Goal: Communication & Community: Answer question/provide support

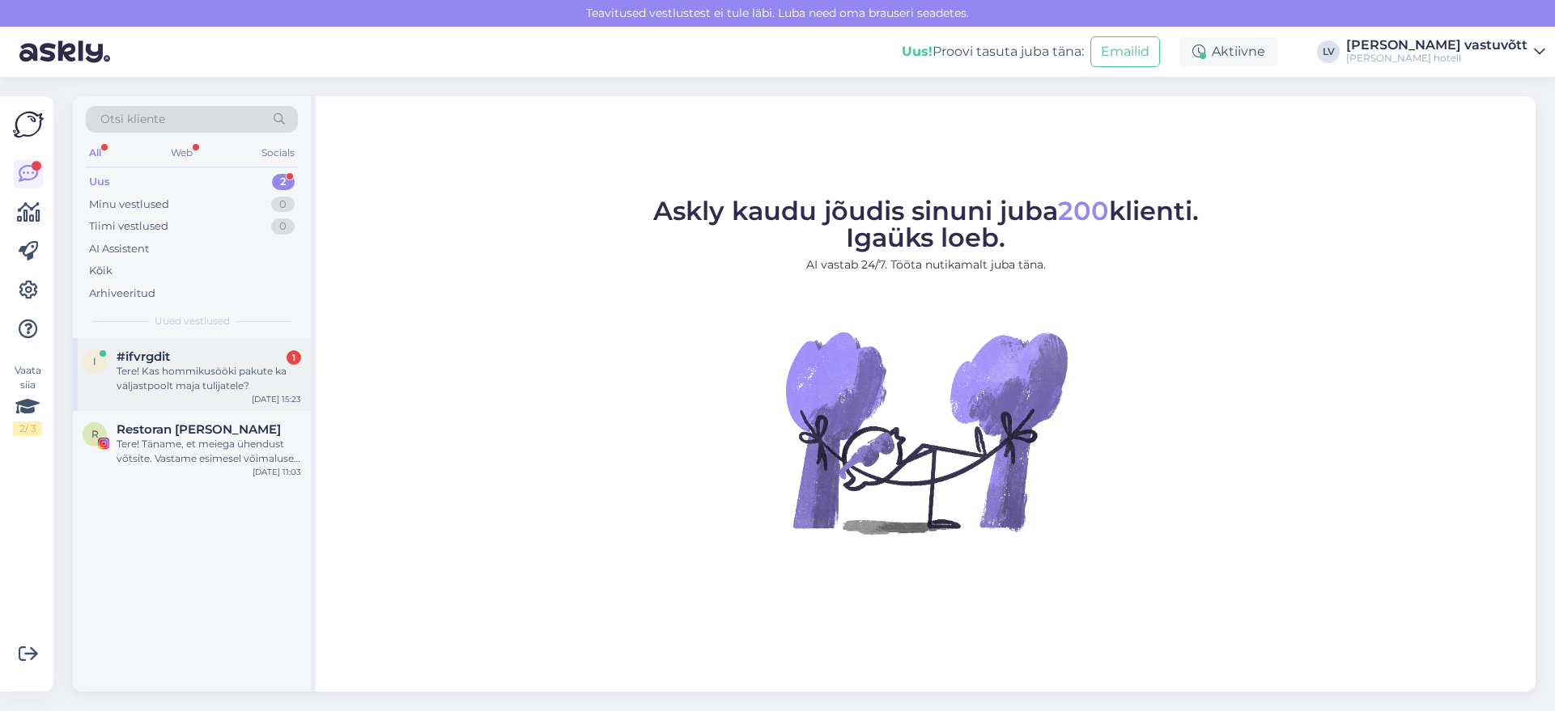
click at [203, 378] on div "Tere! Kas hommikusööki pakute ka väljastpoolt maja tulijatele?" at bounding box center [209, 378] width 185 height 29
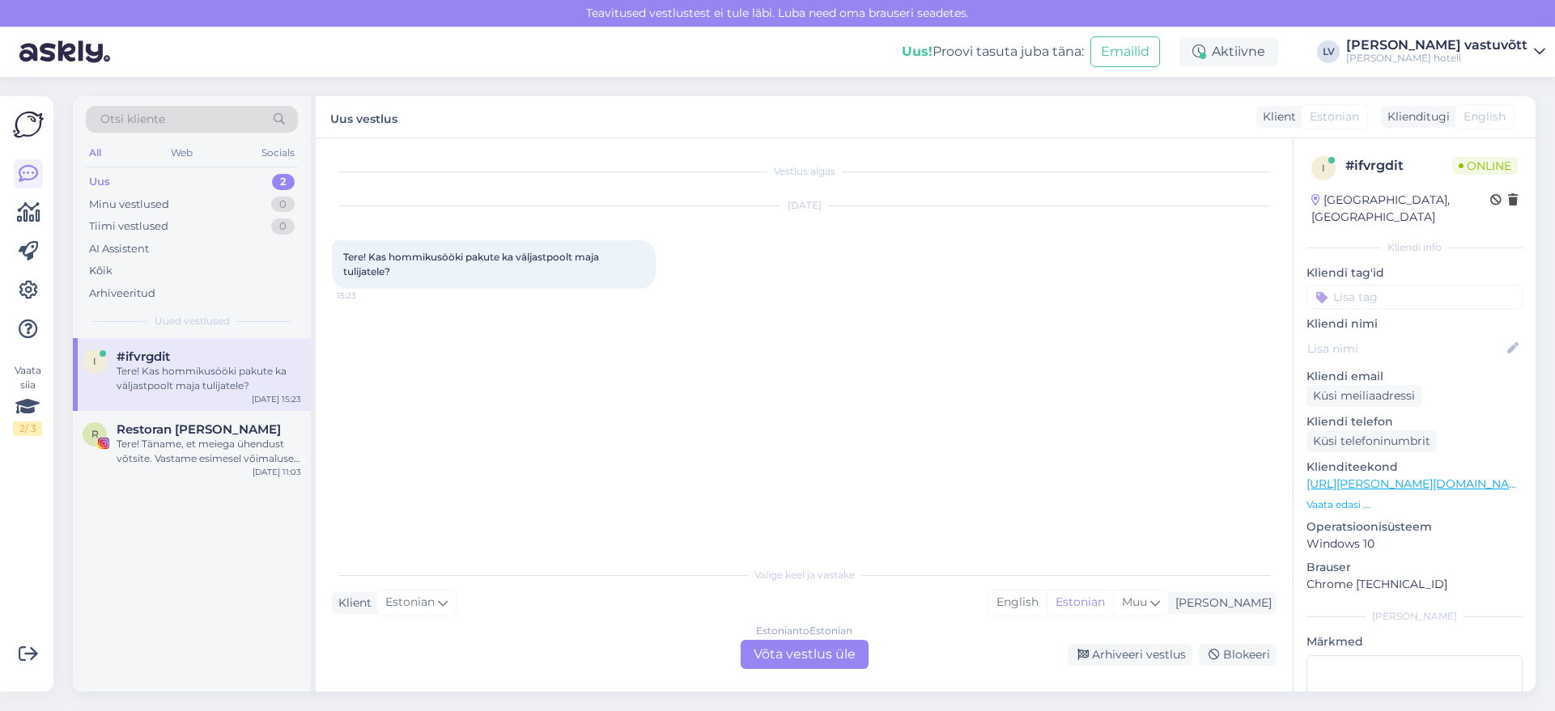
click at [523, 606] on div "Klient Estonian Mina English Estonian Muu" at bounding box center [804, 603] width 945 height 22
click at [233, 441] on div "Tere! Täname, et meiega ühendust võtsite. Vastame esimesel võimalusel. Laudu on…" at bounding box center [209, 451] width 185 height 29
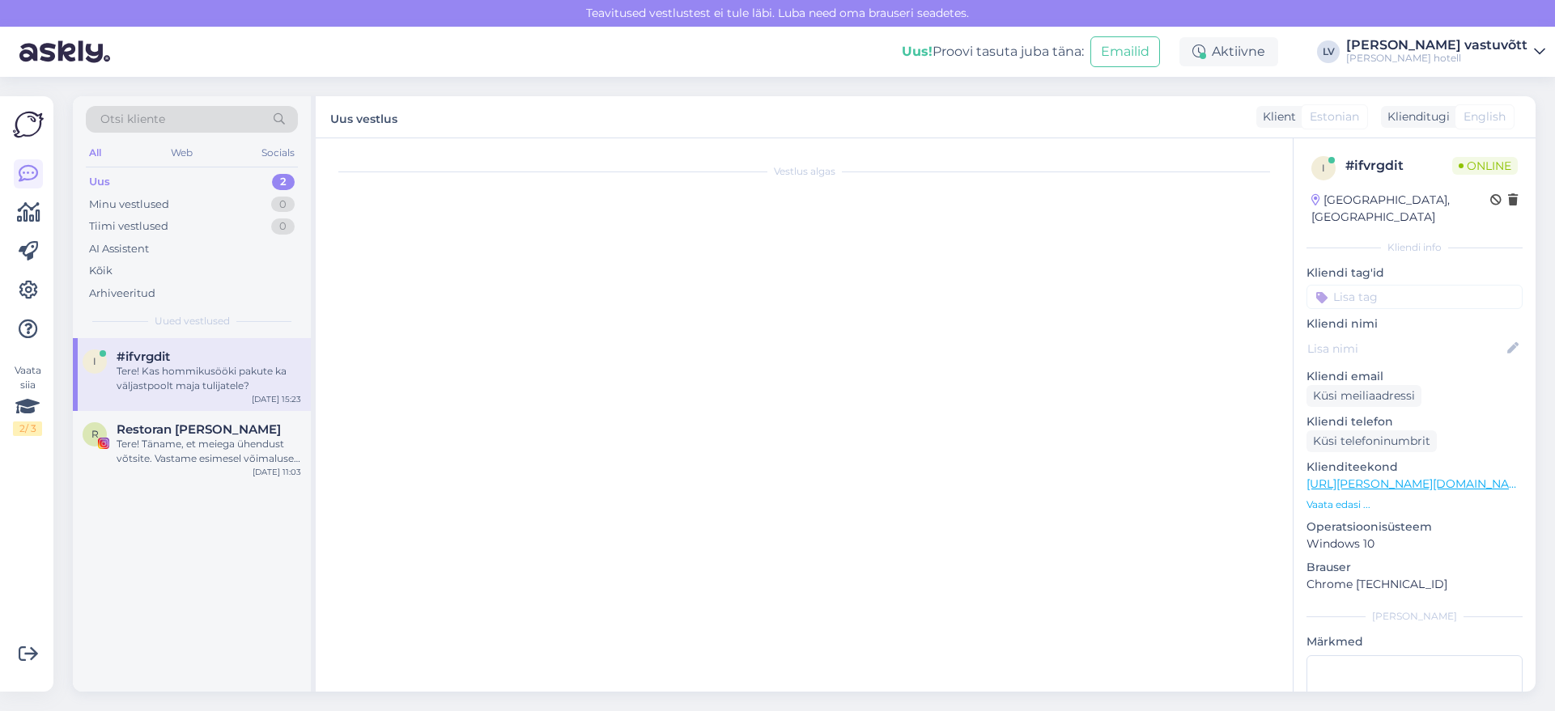
scroll to position [85, 0]
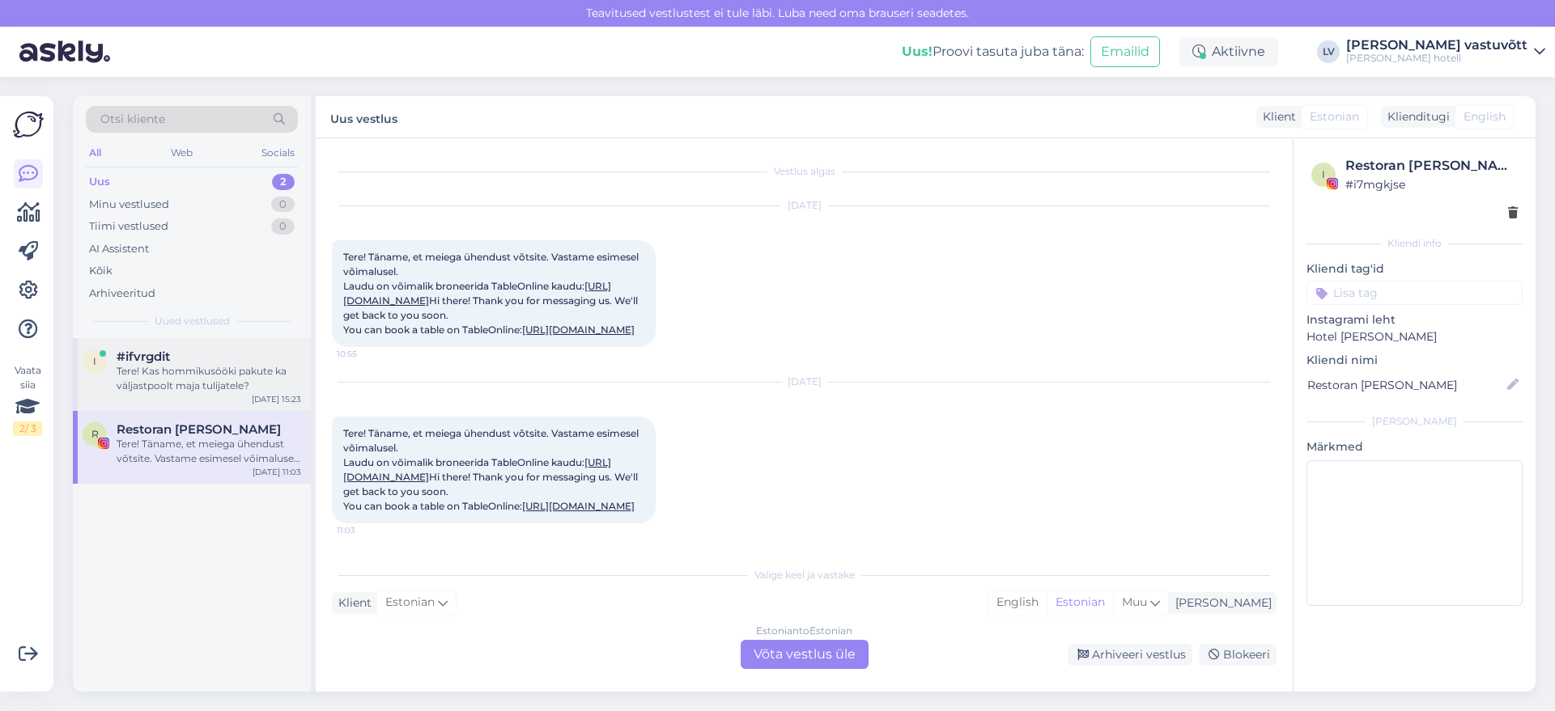
click at [213, 385] on div "Tere! Kas hommikusööki pakute ka väljastpoolt maja tulijatele?" at bounding box center [209, 378] width 185 height 29
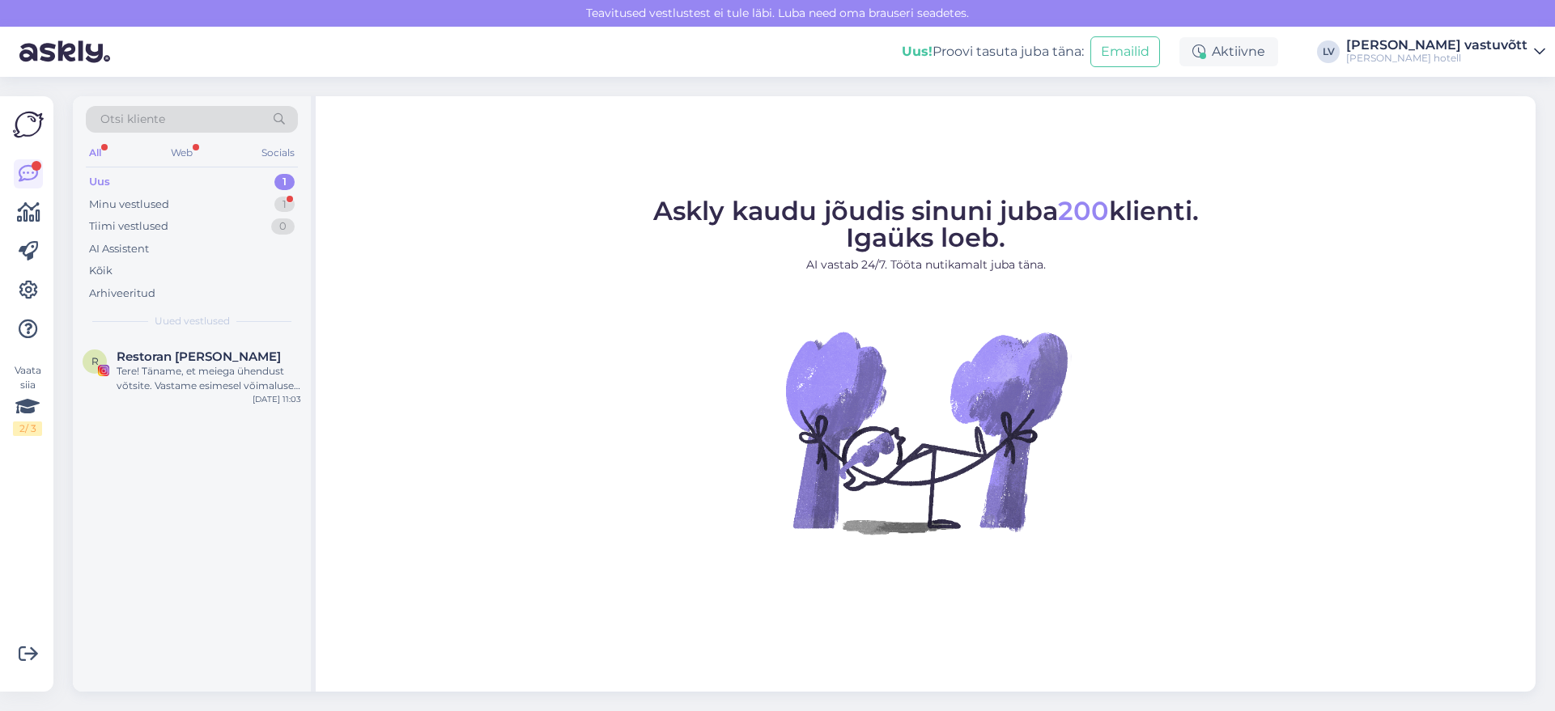
click at [176, 183] on div "Uus 1" at bounding box center [192, 182] width 212 height 23
click at [174, 201] on div "Minu vestlused 1" at bounding box center [192, 204] width 212 height 23
click at [161, 371] on div "Ka homme hommikul on vaba ruumi ja palju maksab?" at bounding box center [209, 378] width 185 height 29
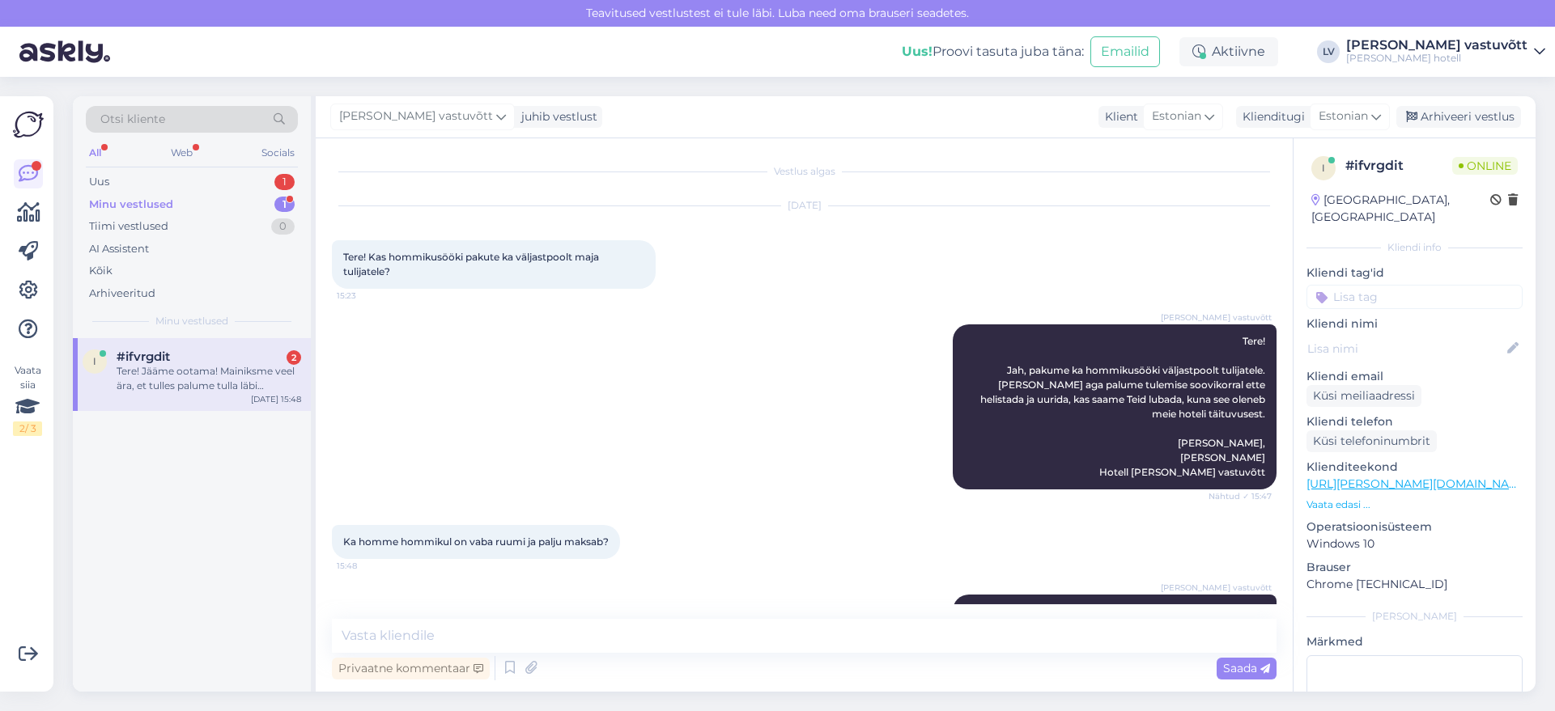
scroll to position [641, 0]
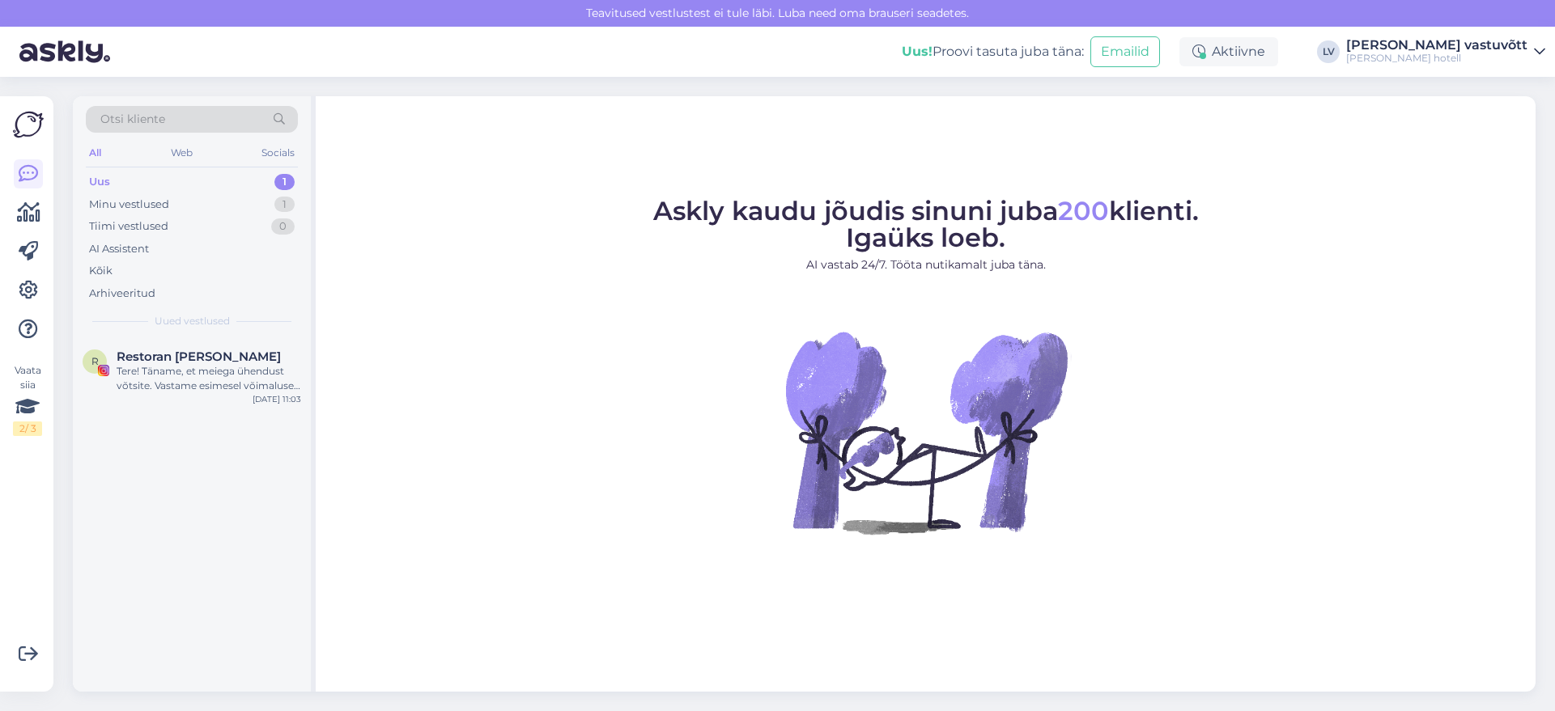
click at [164, 180] on div "Uus 1" at bounding box center [192, 182] width 212 height 23
click at [185, 172] on div "Uus 1" at bounding box center [192, 182] width 212 height 23
click at [274, 177] on div "Uus 1" at bounding box center [192, 182] width 212 height 23
click at [172, 172] on div "Uus 1" at bounding box center [192, 182] width 212 height 23
click at [170, 207] on div "Minu vestlused 1" at bounding box center [192, 204] width 212 height 23
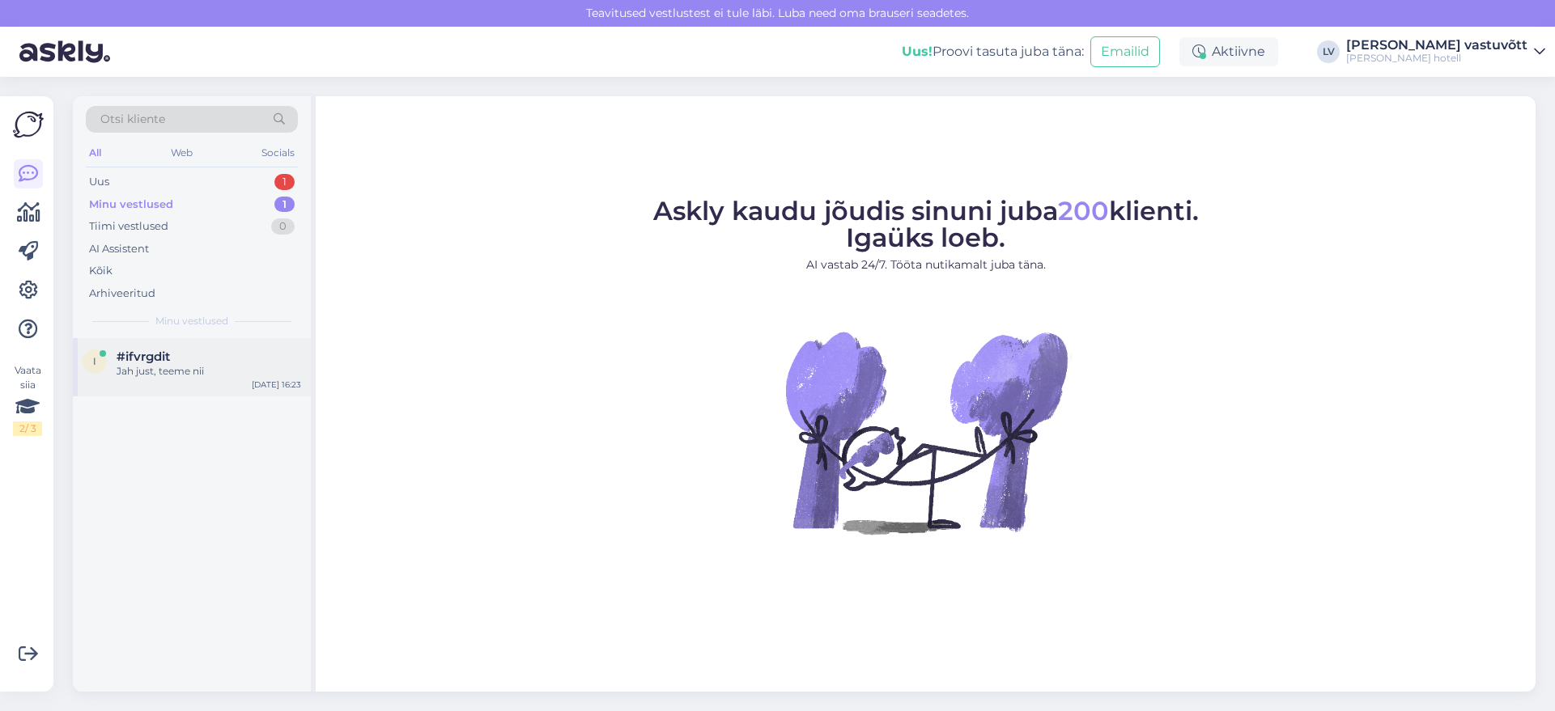
click at [200, 357] on div "#ifvrgdit" at bounding box center [209, 357] width 185 height 15
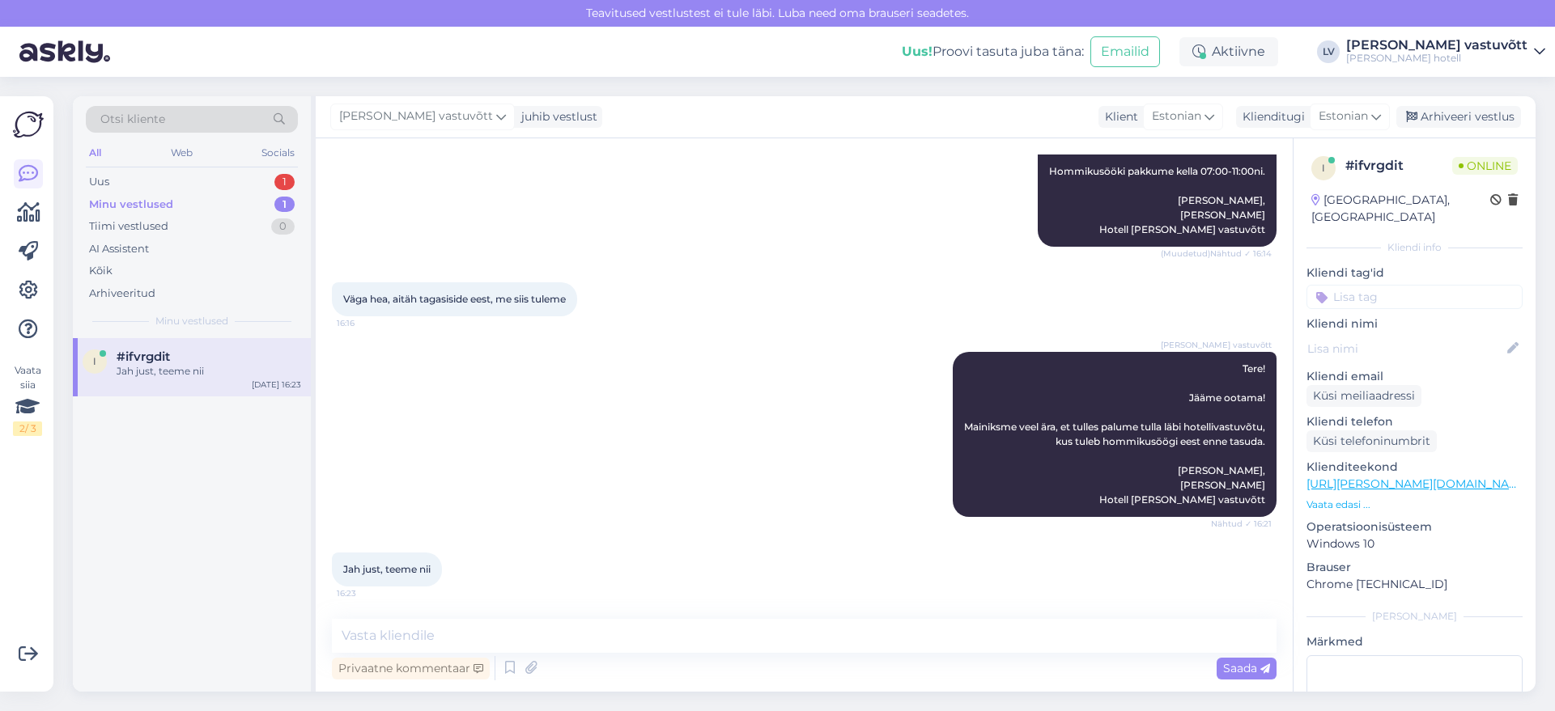
scroll to position [809, 0]
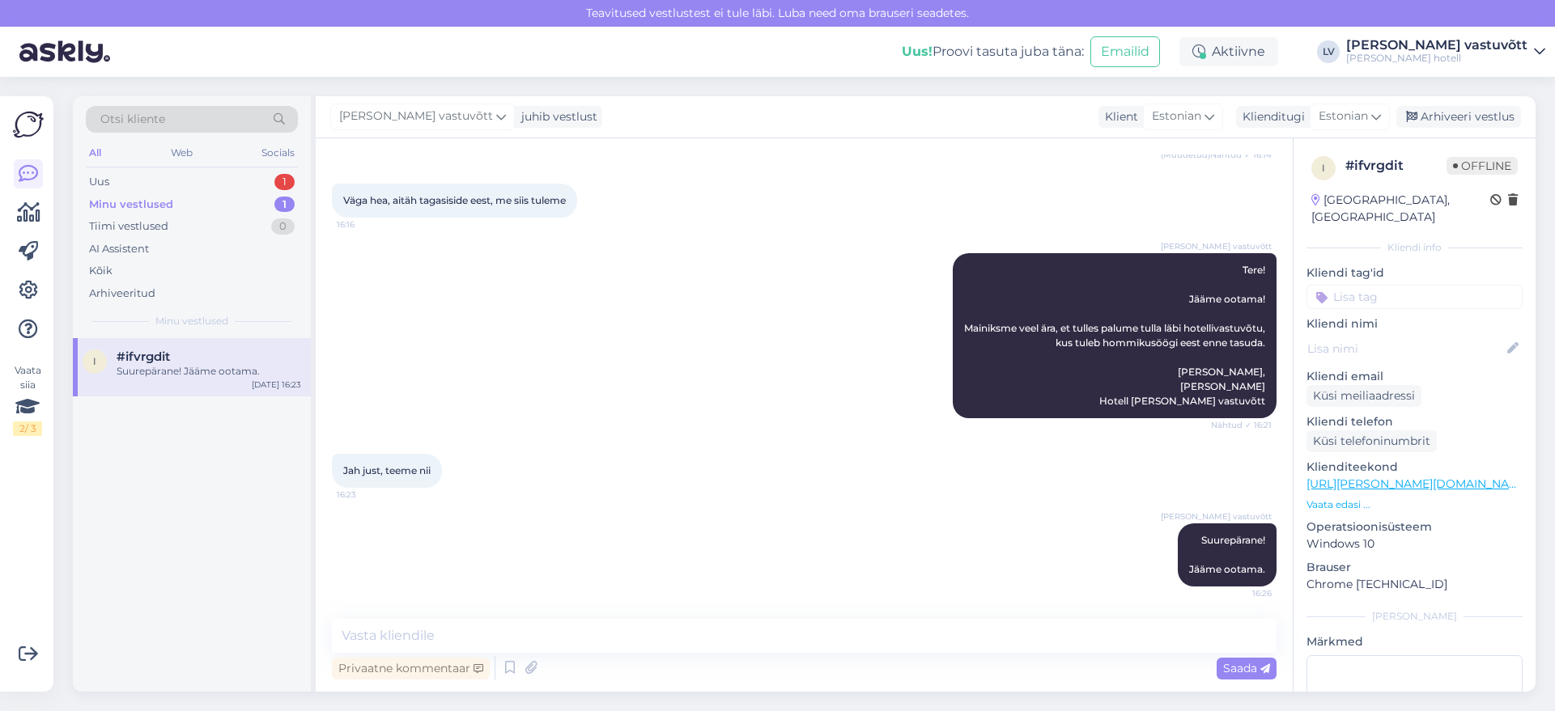
click at [119, 197] on div "Minu vestlused" at bounding box center [131, 205] width 84 height 16
click at [111, 184] on div "Uus 1" at bounding box center [192, 182] width 212 height 23
click at [127, 202] on div "Minu vestlused" at bounding box center [129, 205] width 80 height 16
click at [205, 378] on div "Suurepärane! Jääme ootama." at bounding box center [209, 371] width 185 height 15
click at [196, 182] on div "Uus 1" at bounding box center [192, 182] width 212 height 23
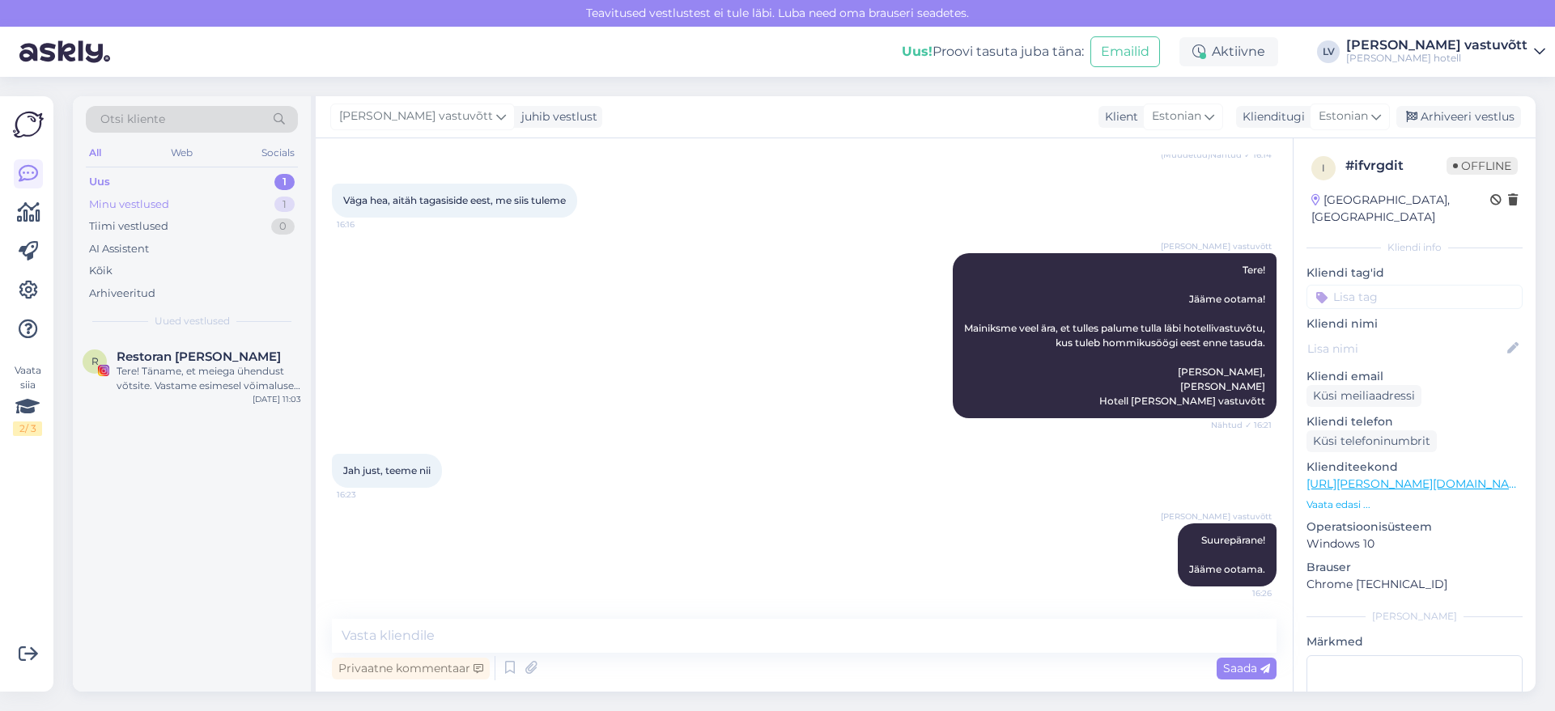
click at [180, 206] on div "Minu vestlused 1" at bounding box center [192, 204] width 212 height 23
click at [159, 372] on div "Suurepärane! Jääme ootama." at bounding box center [209, 371] width 185 height 15
